Goal: Navigation & Orientation: Find specific page/section

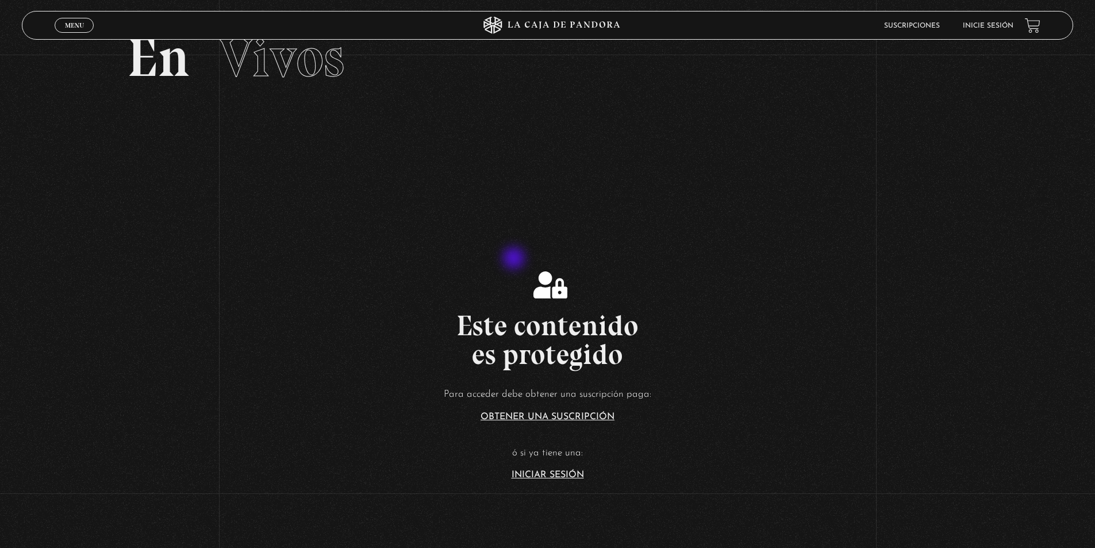
scroll to position [58, 0]
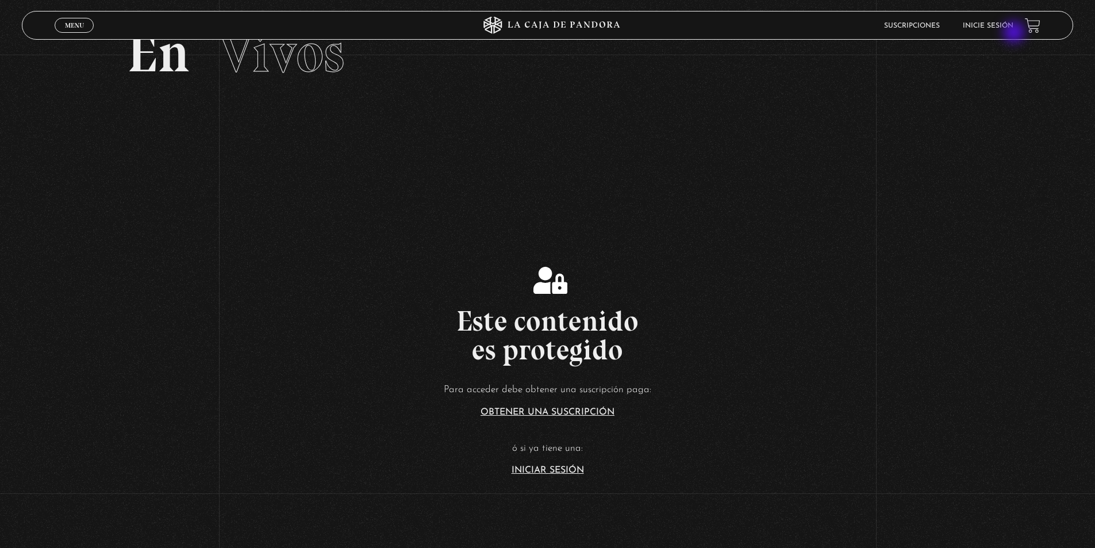
click at [1013, 25] on link "Inicie sesión" at bounding box center [988, 25] width 51 height 7
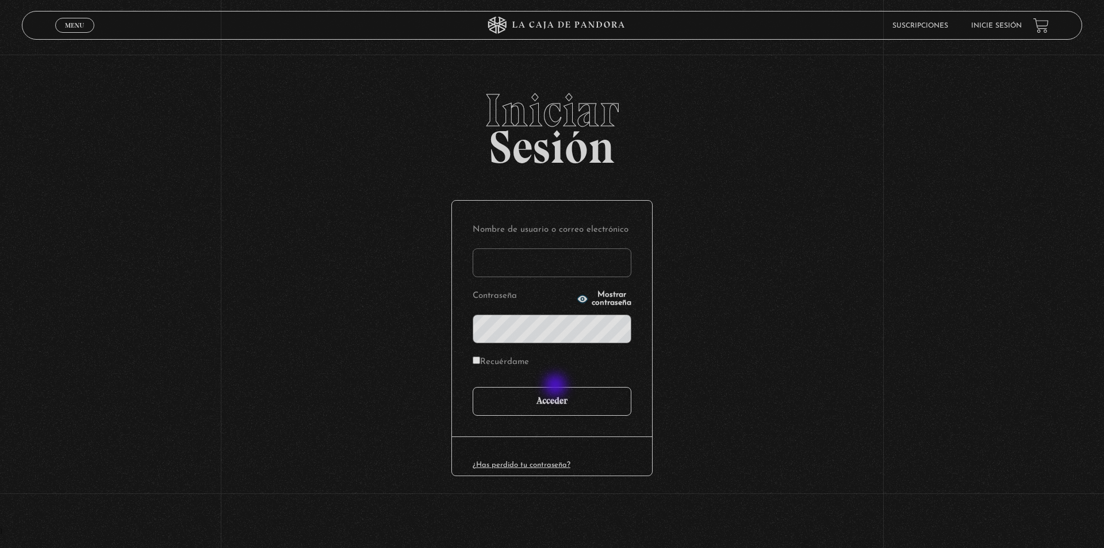
type input "CR13JORGE"
click at [558, 401] on input "Acceder" at bounding box center [552, 401] width 159 height 29
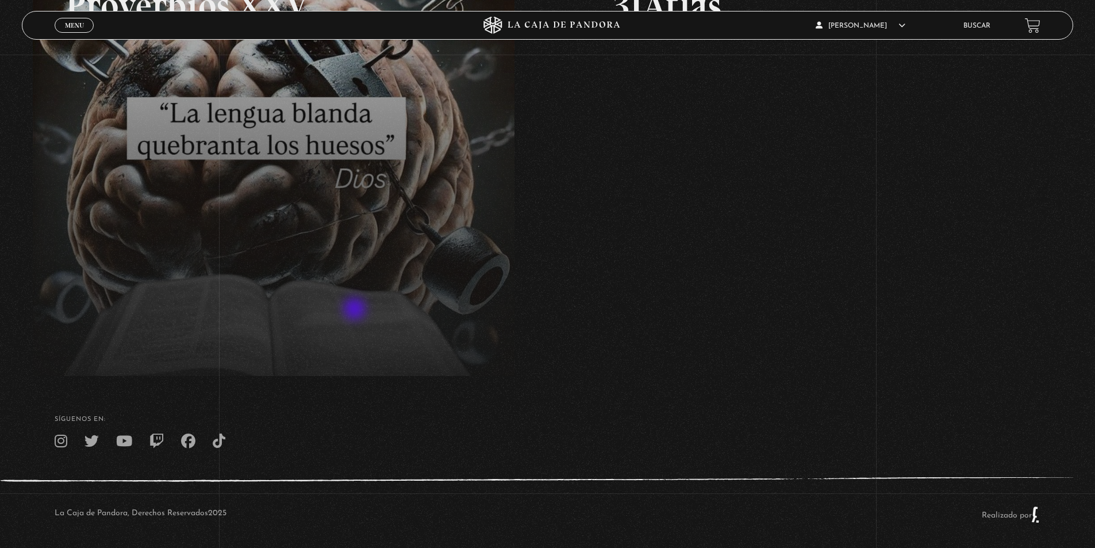
scroll to position [262, 0]
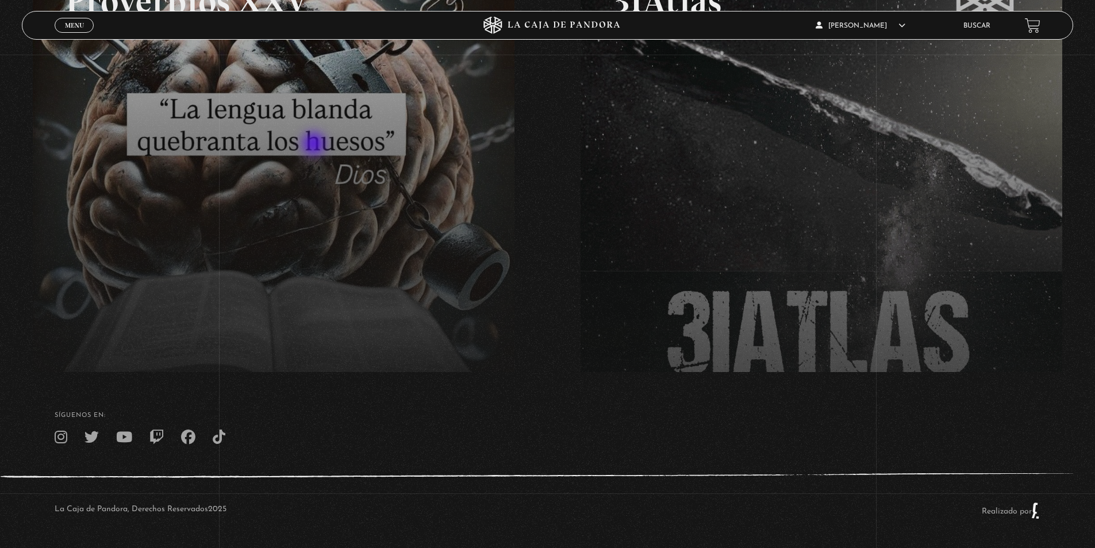
click at [315, 145] on link at bounding box center [580, 207] width 1095 height 548
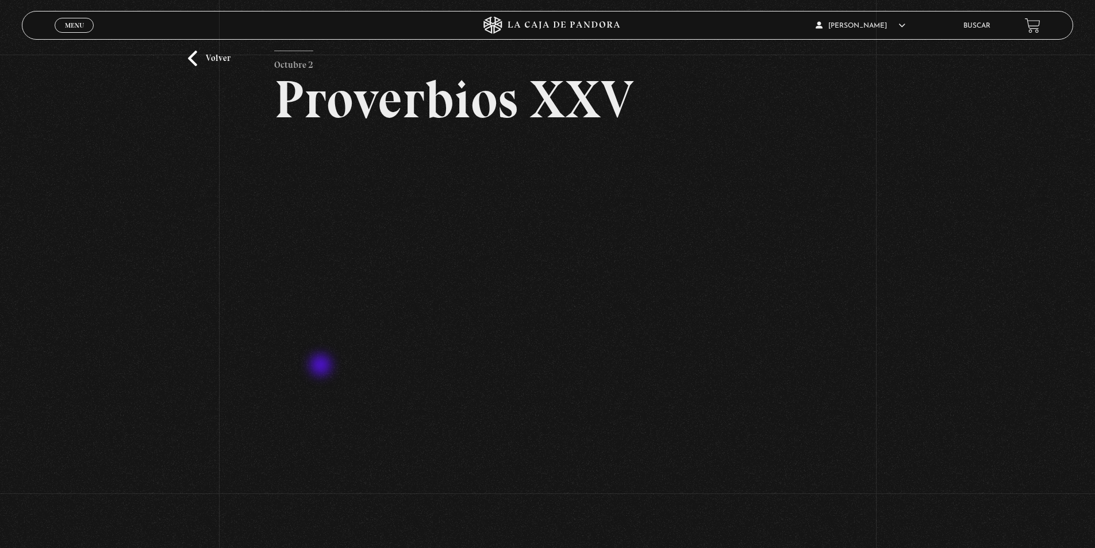
scroll to position [115, 0]
